Goal: Task Accomplishment & Management: Manage account settings

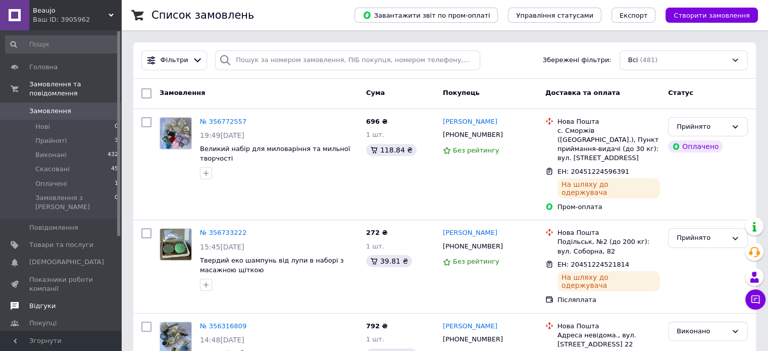
click at [46, 301] on span "Відгуки" at bounding box center [42, 305] width 26 height 9
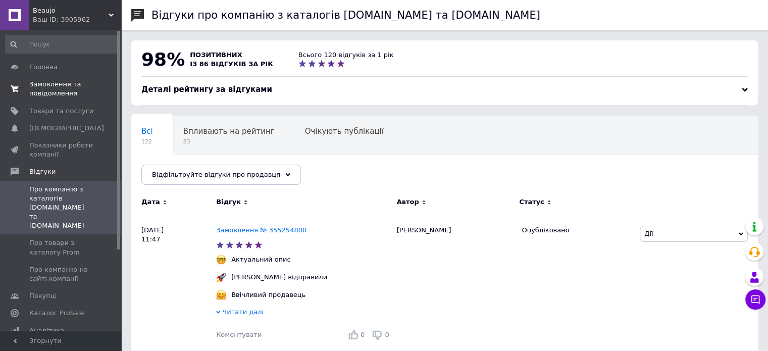
click at [48, 87] on span "Замовлення та повідомлення" at bounding box center [61, 89] width 64 height 18
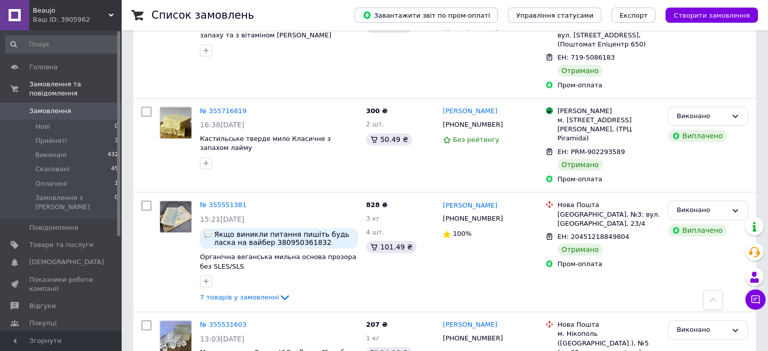
scroll to position [454, 0]
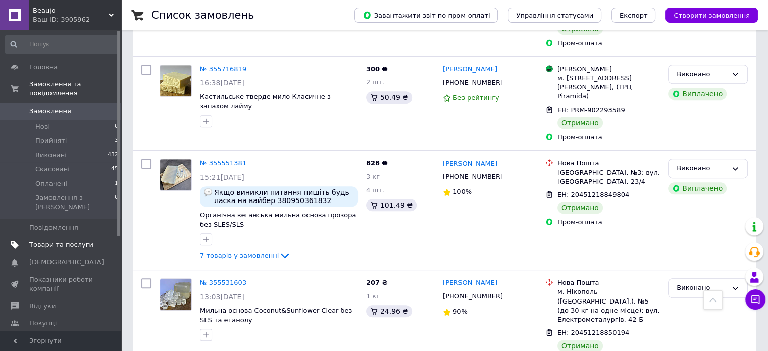
click at [71, 240] on span "Товари та послуги" at bounding box center [61, 244] width 64 height 9
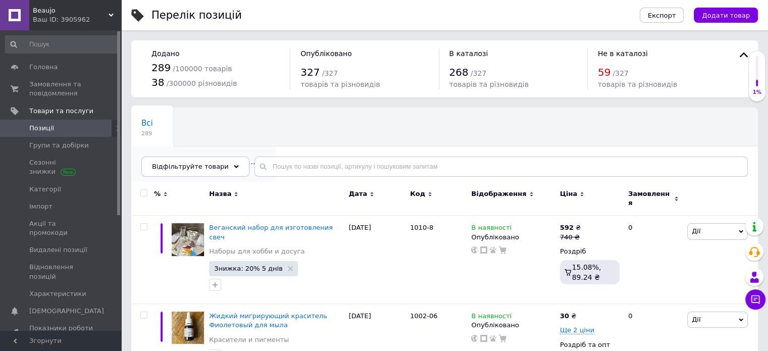
click at [250, 157] on span "Отдушки и парфюмерные ..." at bounding box center [198, 161] width 114 height 9
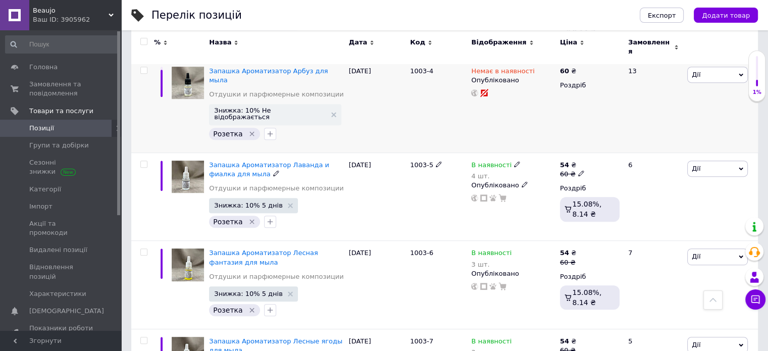
scroll to position [454, 0]
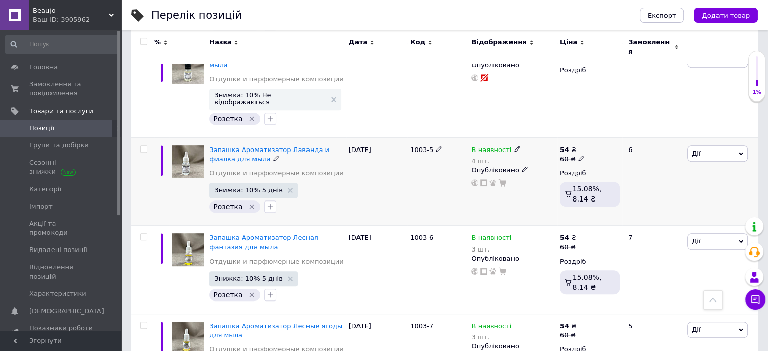
click at [484, 157] on div "4 шт." at bounding box center [495, 161] width 49 height 8
click at [485, 157] on div "4 шт." at bounding box center [495, 161] width 49 height 8
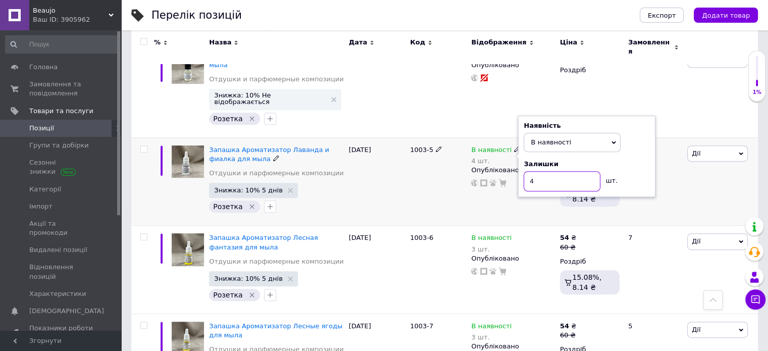
click at [539, 171] on input "4" at bounding box center [561, 181] width 77 height 20
type input "3"
click at [437, 171] on div "1003-5" at bounding box center [437, 181] width 61 height 88
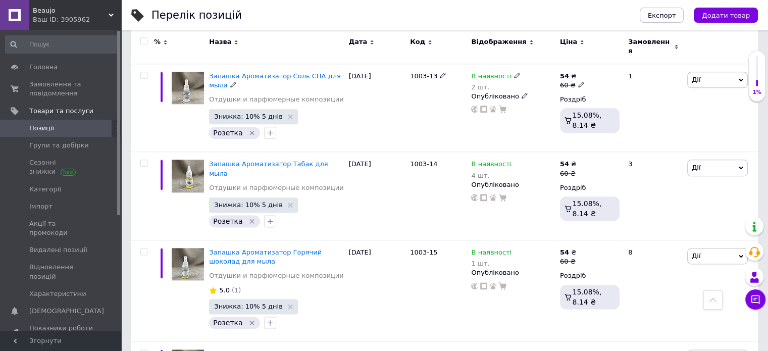
scroll to position [1262, 0]
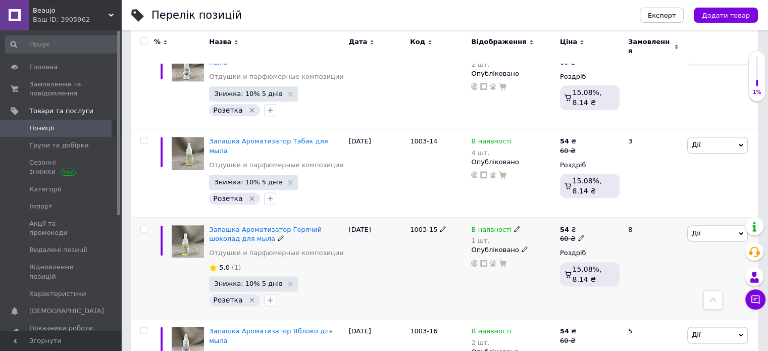
click at [477, 237] on div "1 шт." at bounding box center [495, 241] width 49 height 8
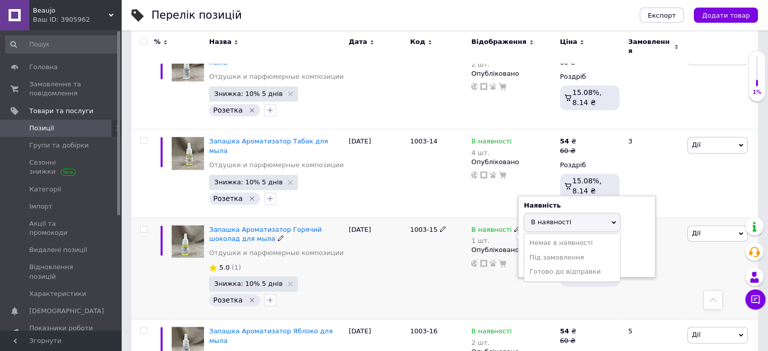
click at [478, 237] on div "1 шт." at bounding box center [495, 241] width 49 height 8
click at [573, 251] on input "1" at bounding box center [561, 261] width 77 height 20
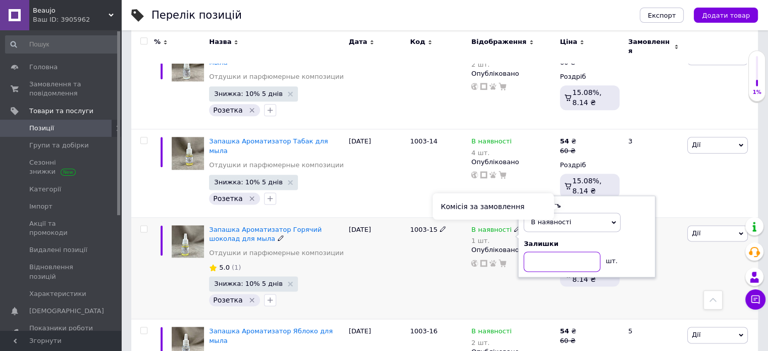
type input "4"
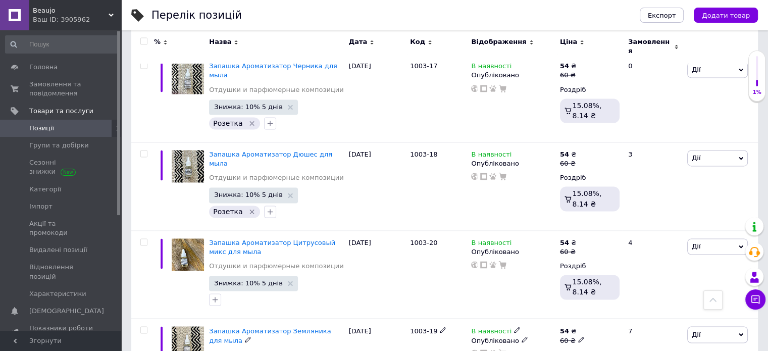
scroll to position [1621, 0]
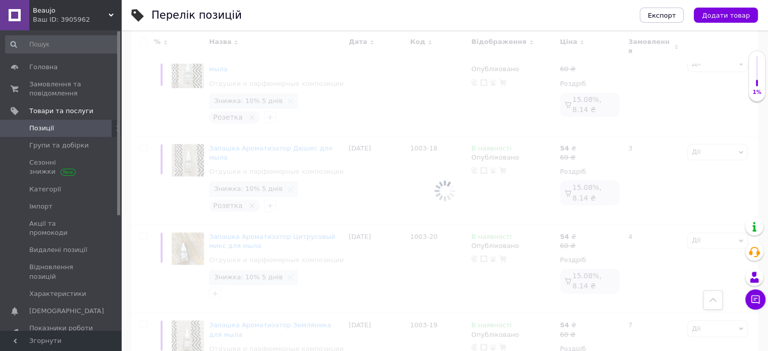
scroll to position [6, 0]
